Goal: Check status: Check status

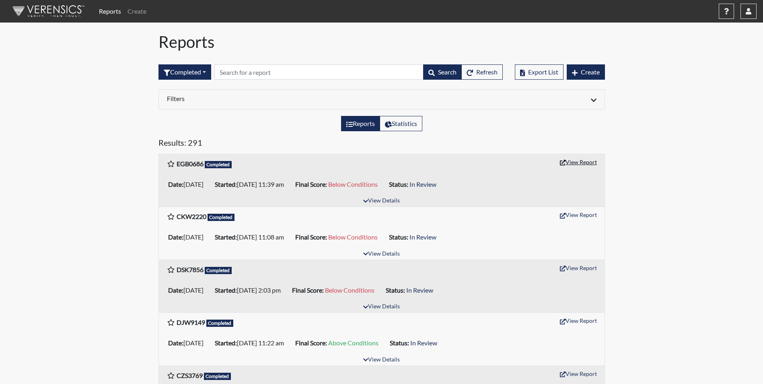
click at [571, 164] on button "View Report" at bounding box center [578, 162] width 44 height 12
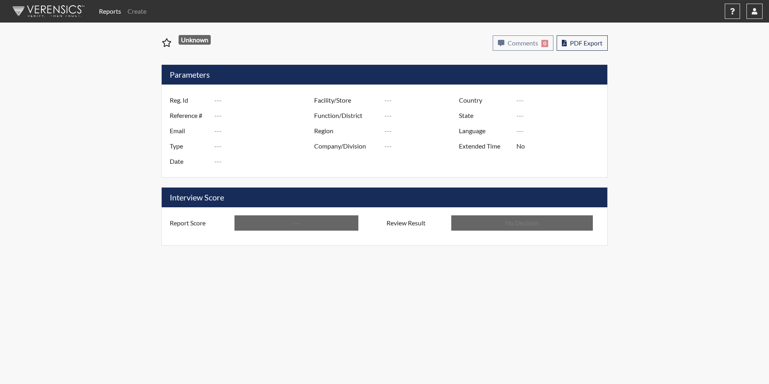
type input "EGB0686"
type input "51698"
type input "---"
type input "Corrections Pre-Employment"
type input "Oct 10, 2025"
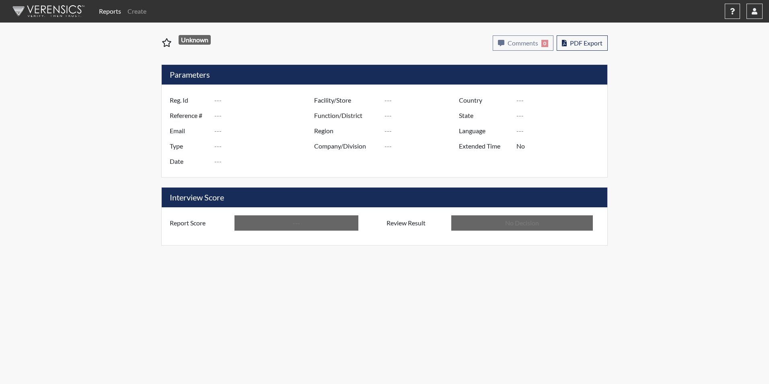
type input "[PERSON_NAME]"
type input "[GEOGRAPHIC_DATA]"
type input "[US_STATE]"
type input "English"
type input "Below Conditions"
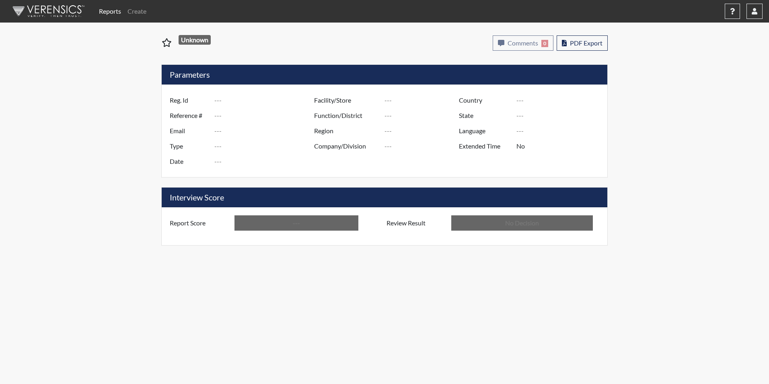
type input "In Review"
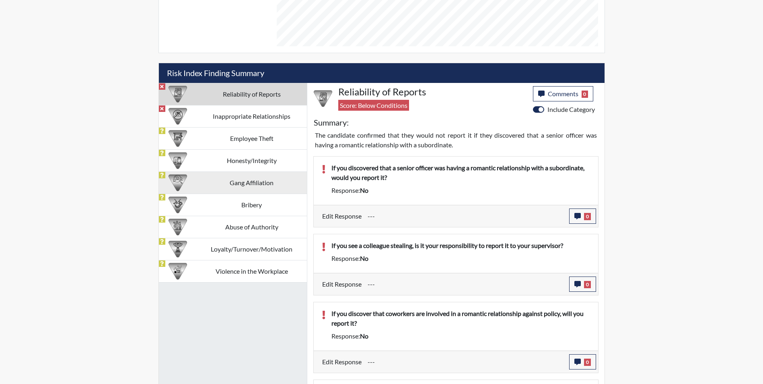
scroll to position [415, 0]
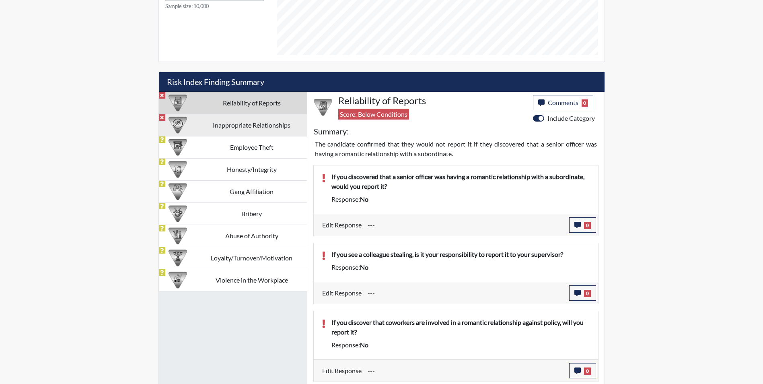
click at [216, 131] on td "Inappropriate Relationships" at bounding box center [252, 125] width 110 height 22
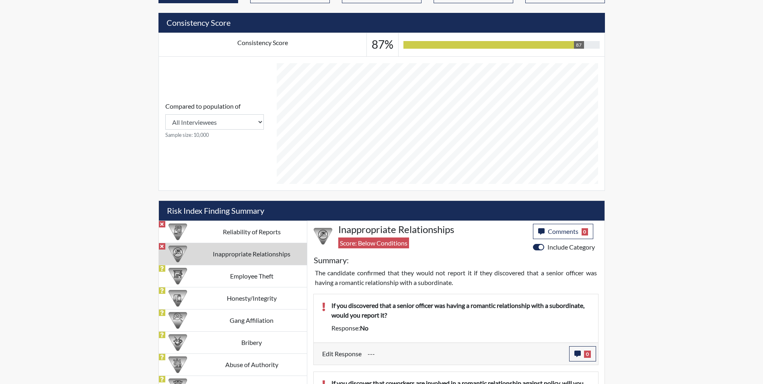
scroll to position [331, 0]
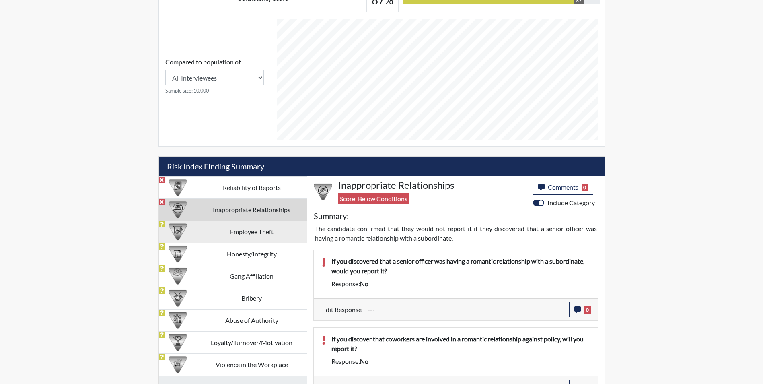
click at [248, 236] on td "Employee Theft" at bounding box center [252, 231] width 110 height 22
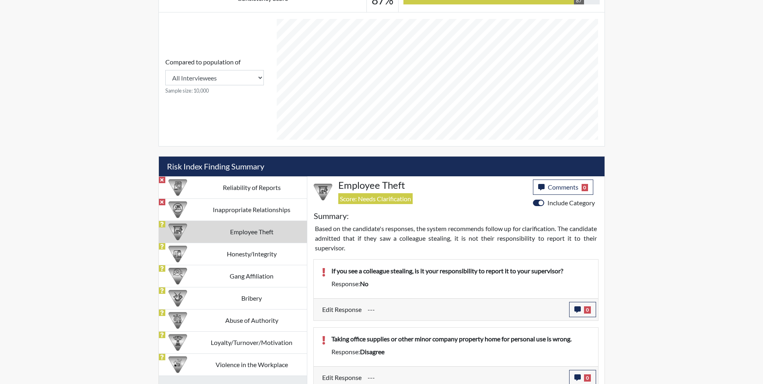
scroll to position [491, 0]
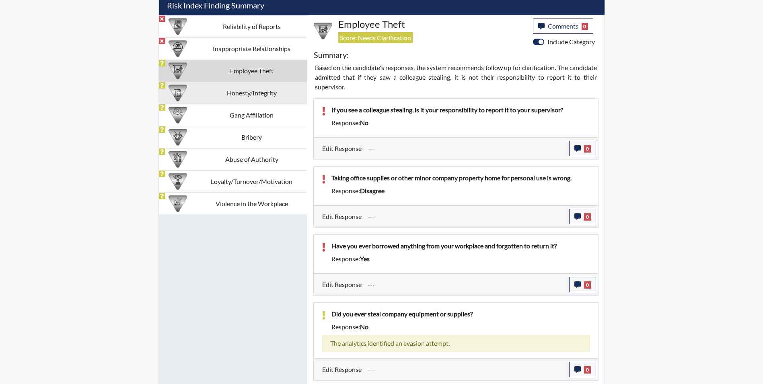
click at [250, 88] on td "Honesty/Integrity" at bounding box center [252, 93] width 110 height 22
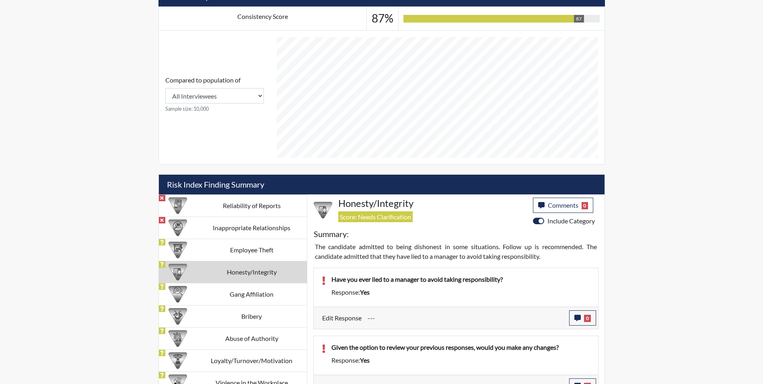
scroll to position [402044, 401843]
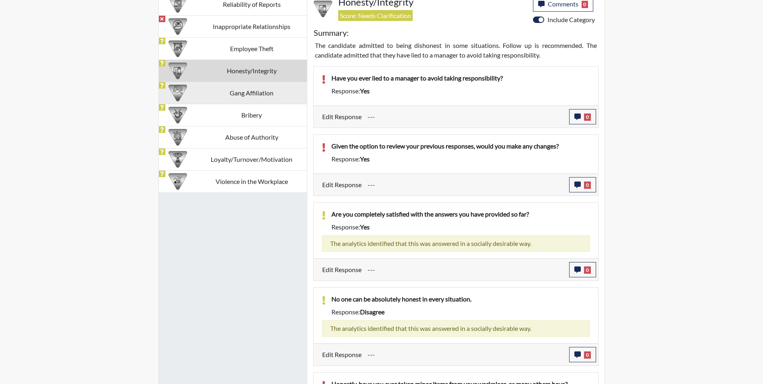
click at [248, 82] on td "Gang Affiliation" at bounding box center [252, 93] width 110 height 22
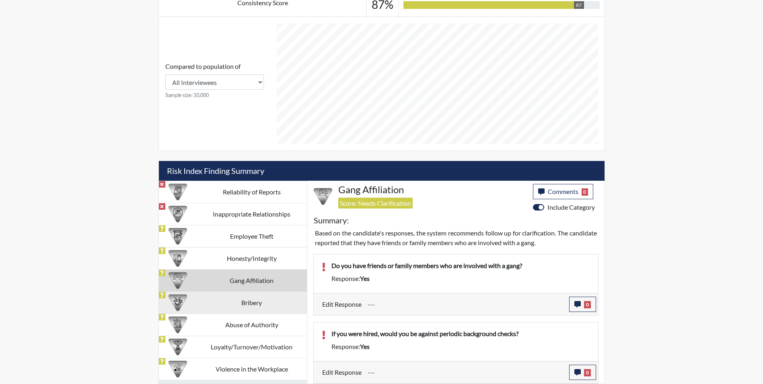
click at [242, 296] on td "Bribery" at bounding box center [252, 302] width 110 height 22
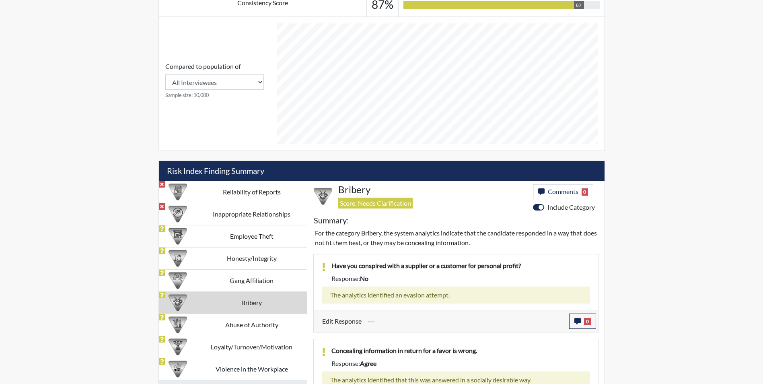
scroll to position [360, 0]
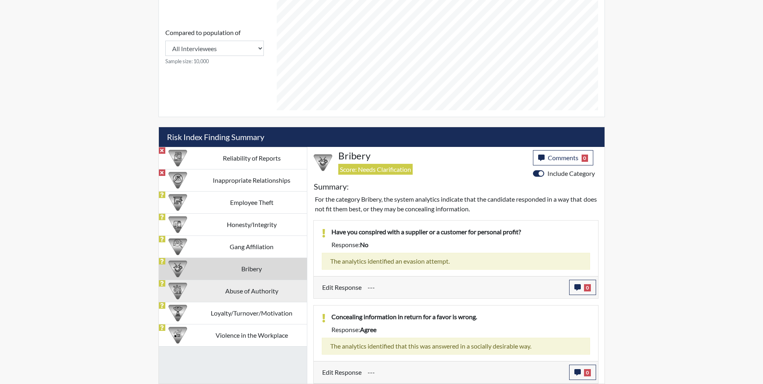
click at [224, 294] on td "Abuse of Authority" at bounding box center [252, 291] width 110 height 22
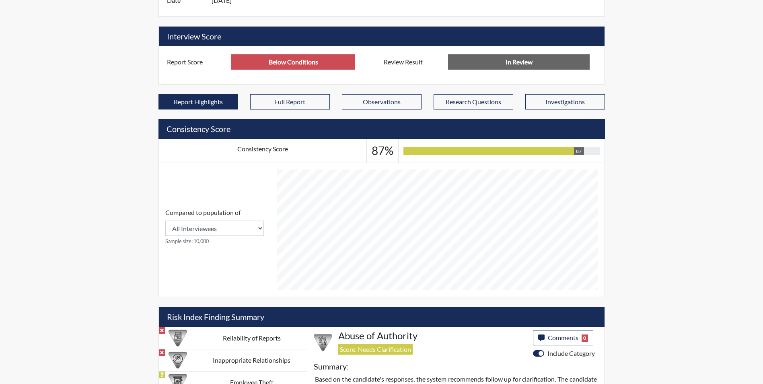
scroll to position [323, 0]
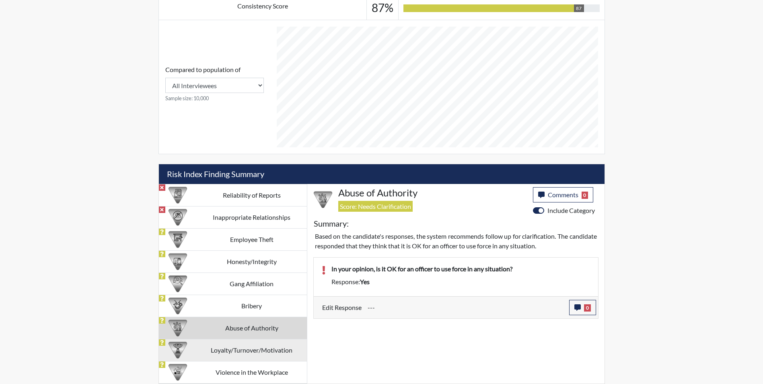
click at [259, 352] on td "Loyalty/Turnover/Motivation" at bounding box center [252, 350] width 110 height 22
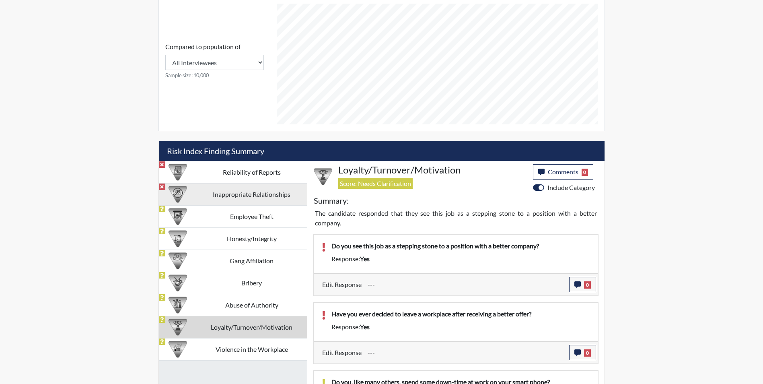
scroll to position [407, 0]
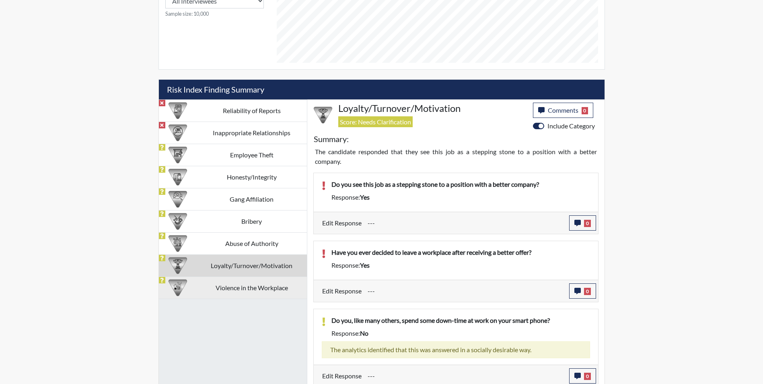
click at [265, 292] on td "Violence in the Workplace" at bounding box center [252, 287] width 110 height 22
